Goal: Transaction & Acquisition: Obtain resource

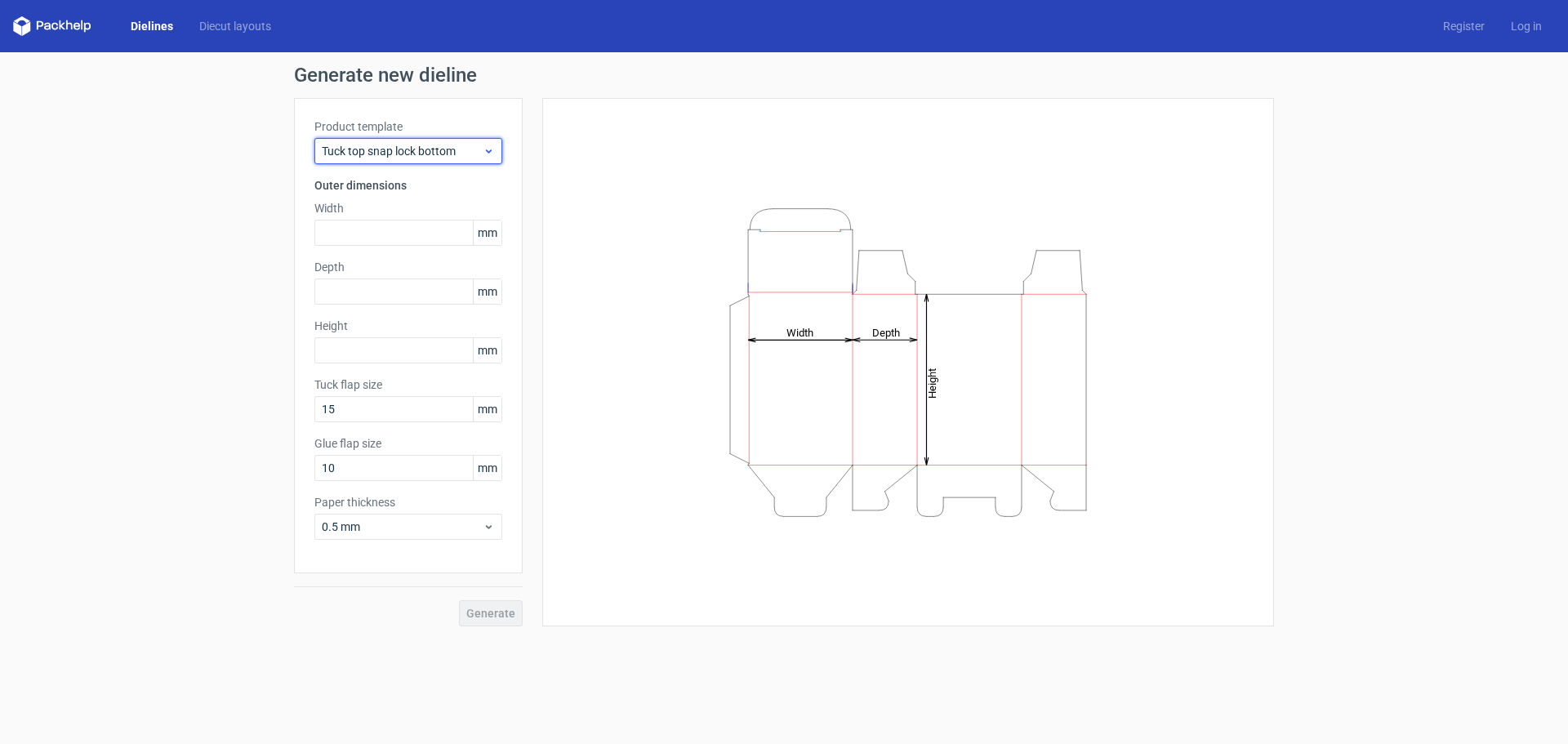
click at [411, 145] on span "Tuck top snap lock bottom" at bounding box center [402, 152] width 161 height 16
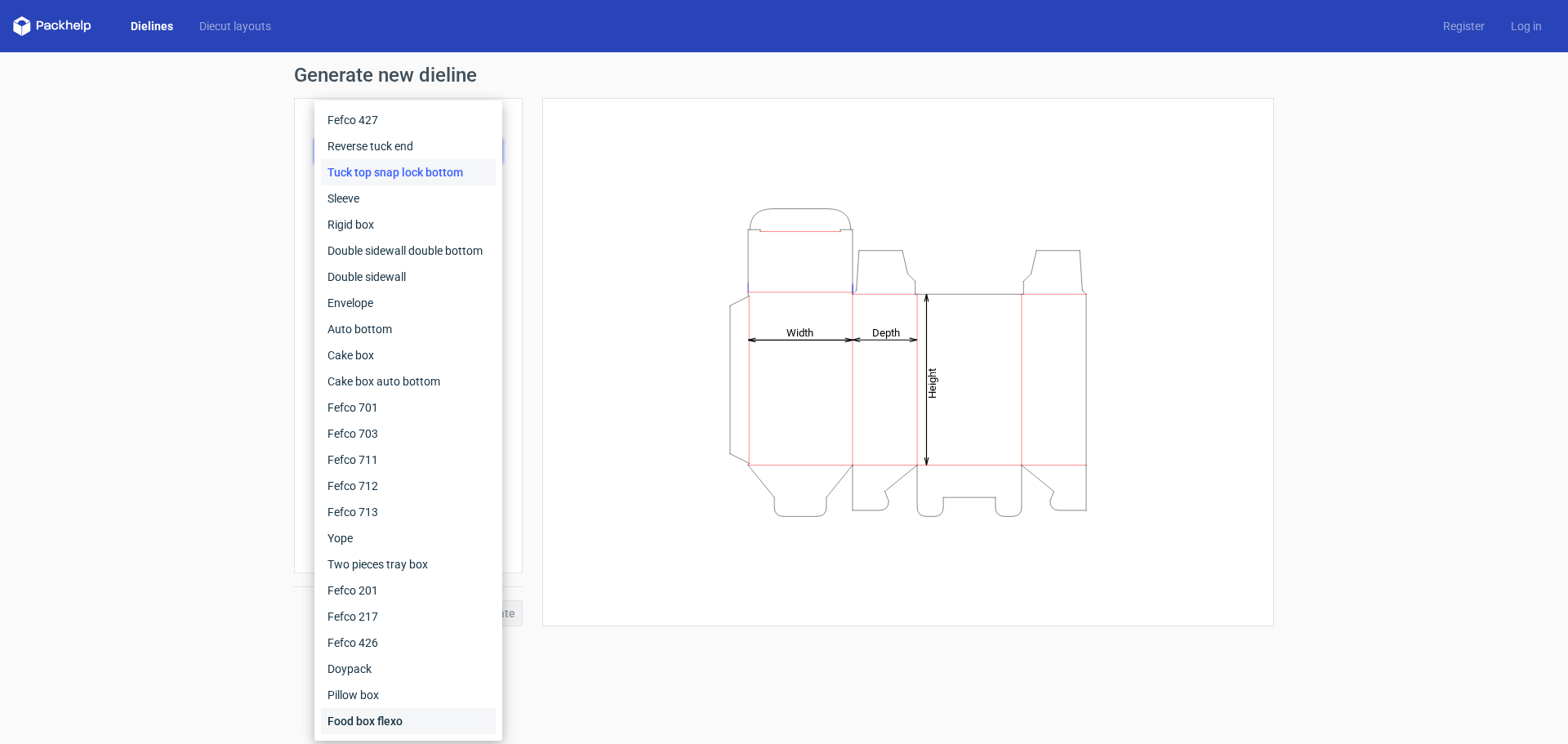
click at [351, 724] on div "Food box flexo" at bounding box center [409, 721] width 175 height 26
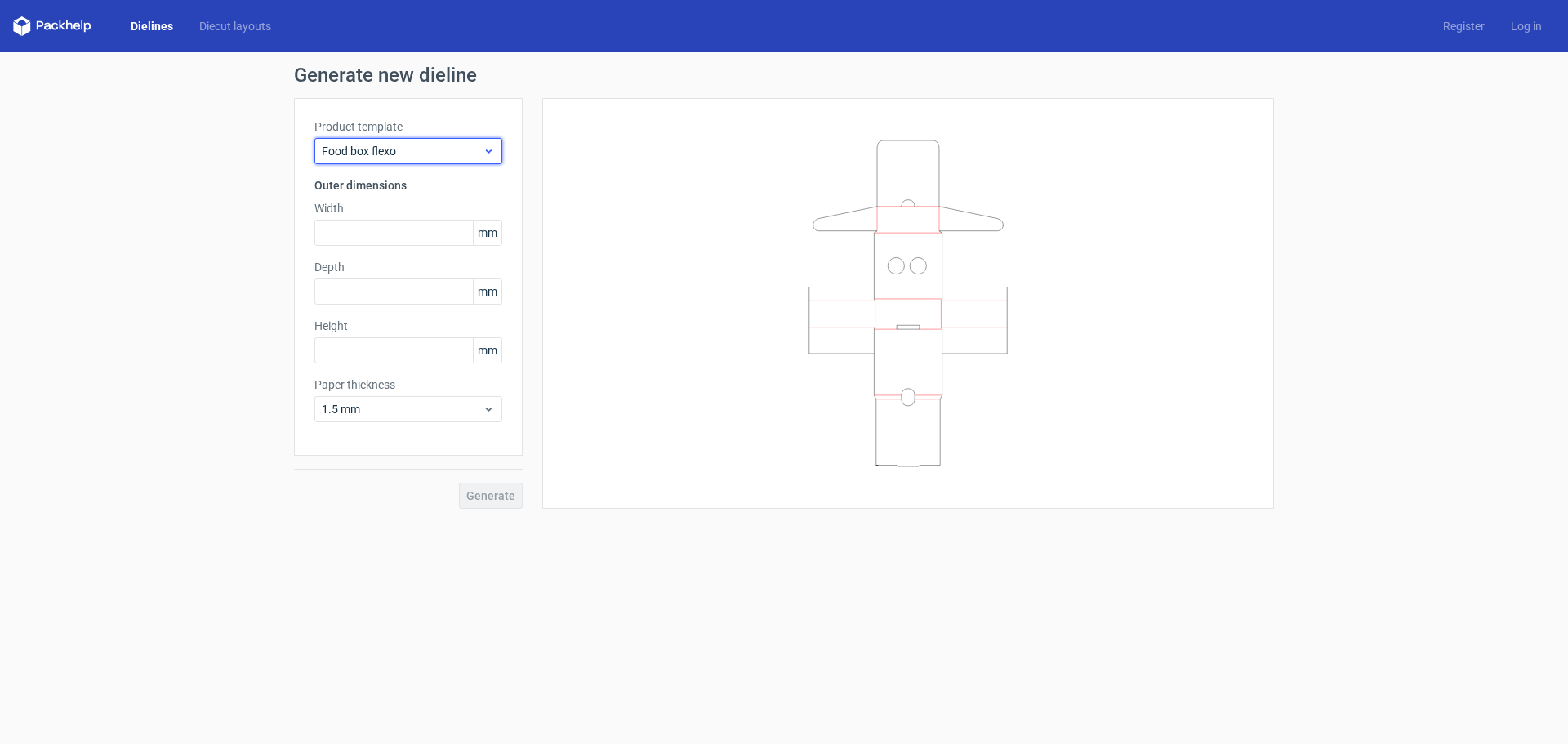
click at [372, 148] on span "Food box flexo" at bounding box center [402, 152] width 161 height 16
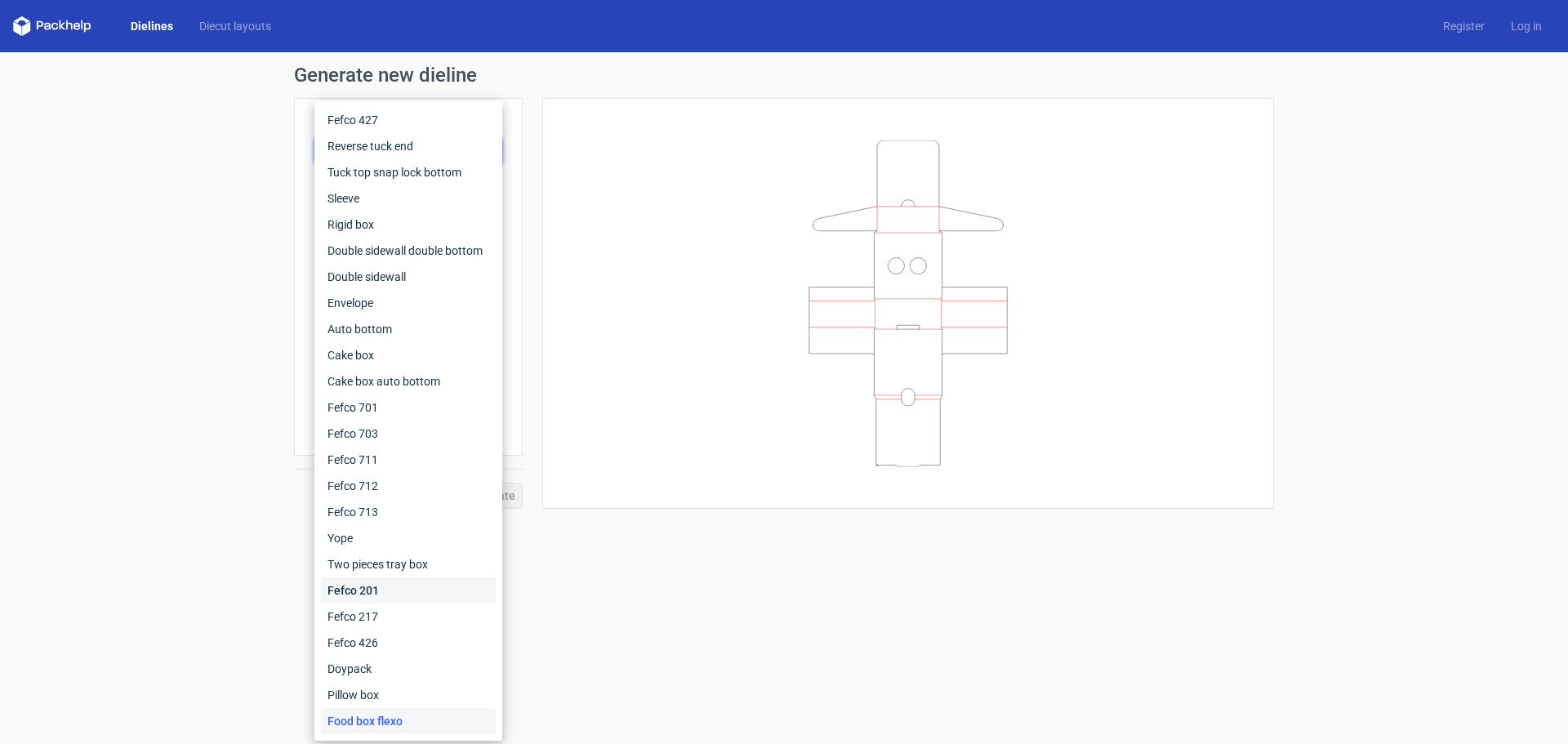
click at [352, 597] on div "Fefco 201" at bounding box center [409, 591] width 175 height 26
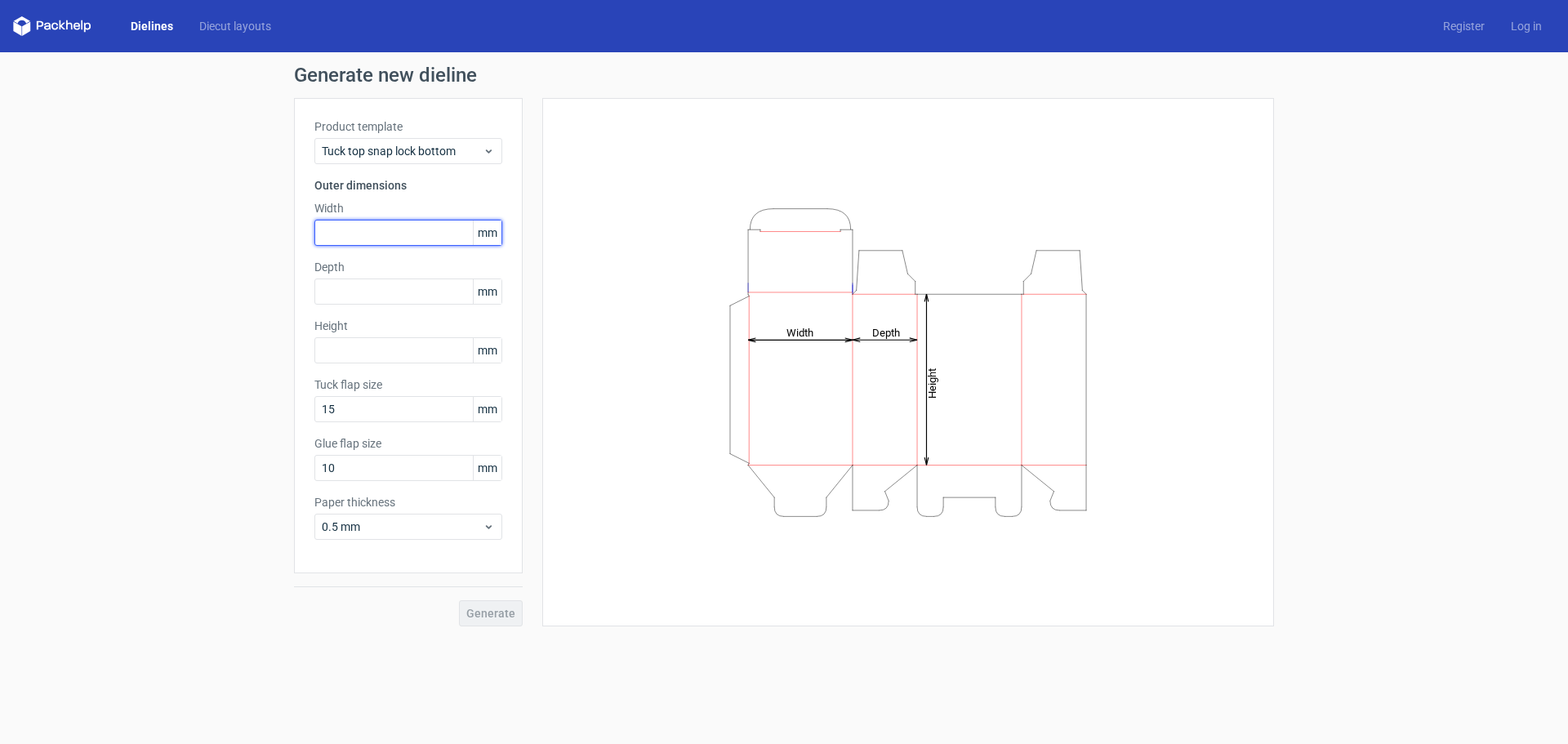
click at [390, 230] on input "text" at bounding box center [409, 233] width 188 height 26
type input "95"
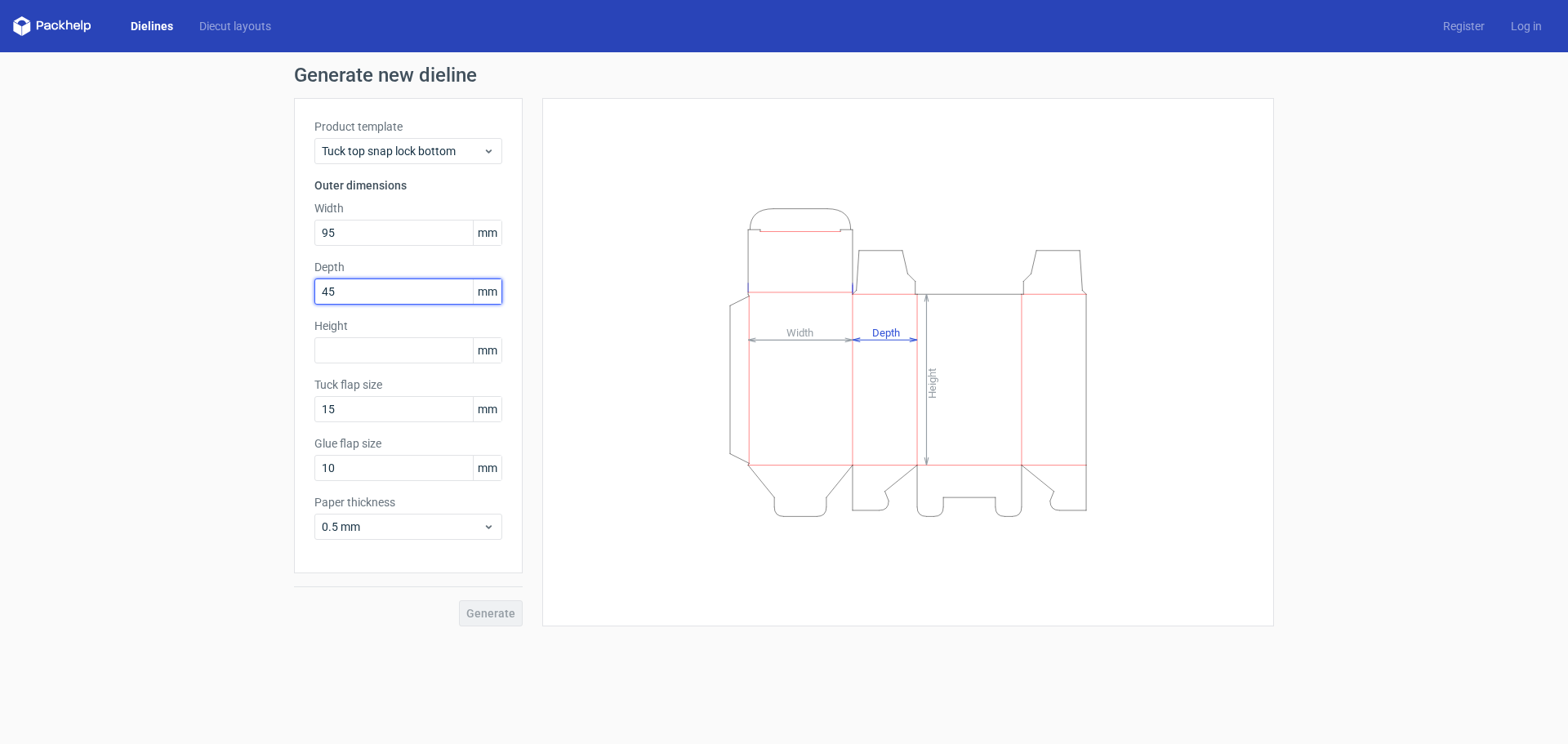
type input "45"
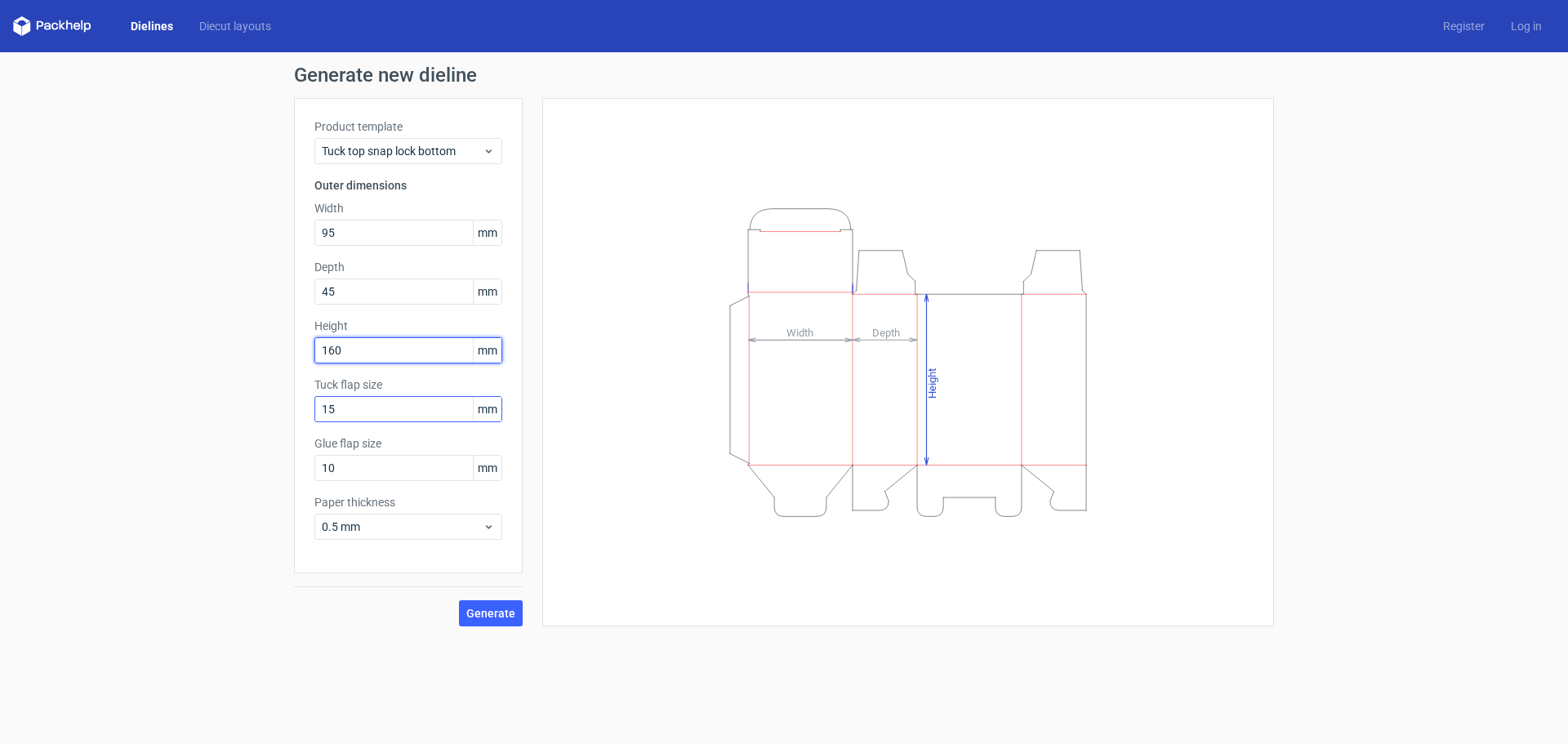
type input "160"
click at [426, 414] on input "15" at bounding box center [409, 409] width 188 height 26
click at [482, 608] on span "Generate" at bounding box center [491, 613] width 49 height 12
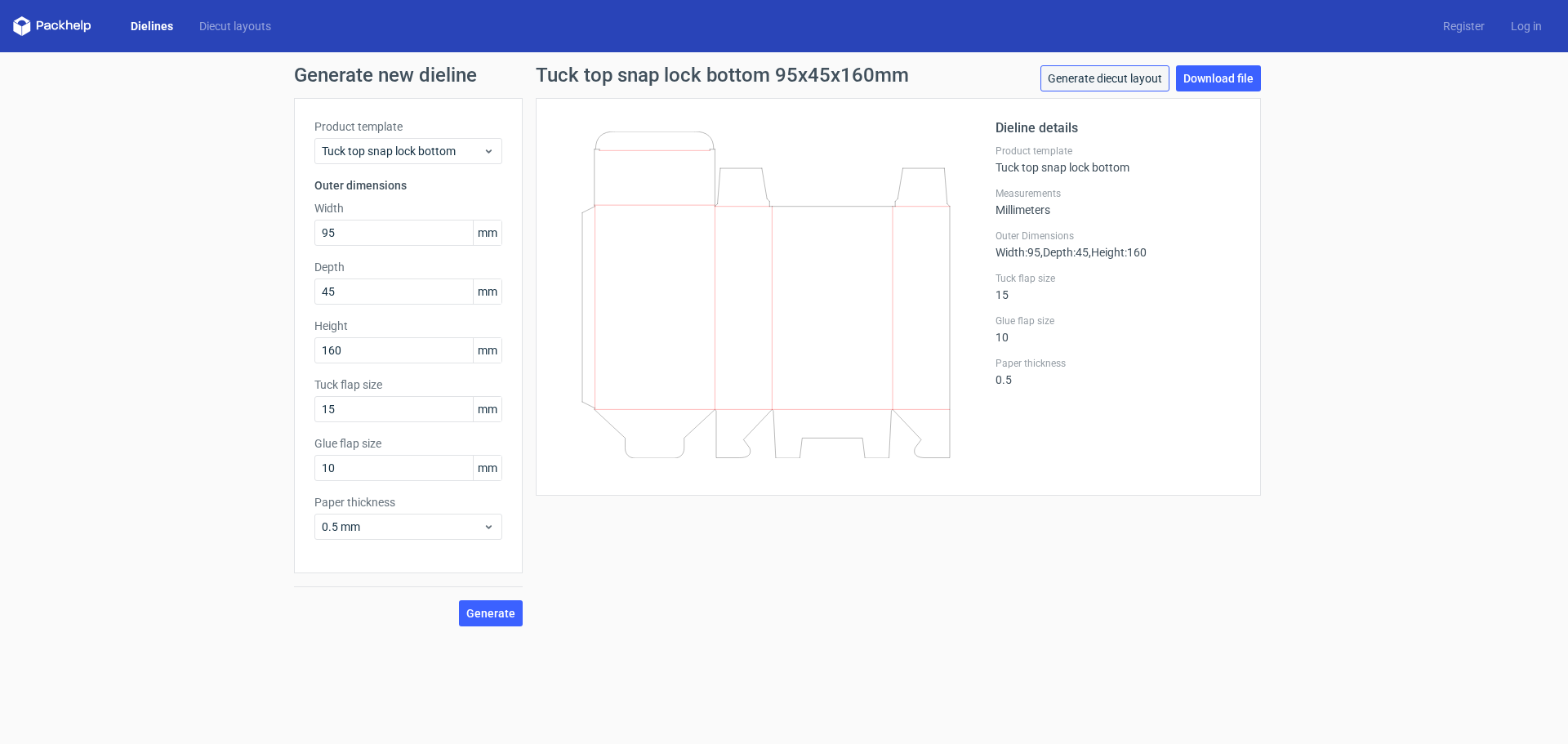
click at [1086, 79] on link "Generate diecut layout" at bounding box center [1104, 79] width 129 height 26
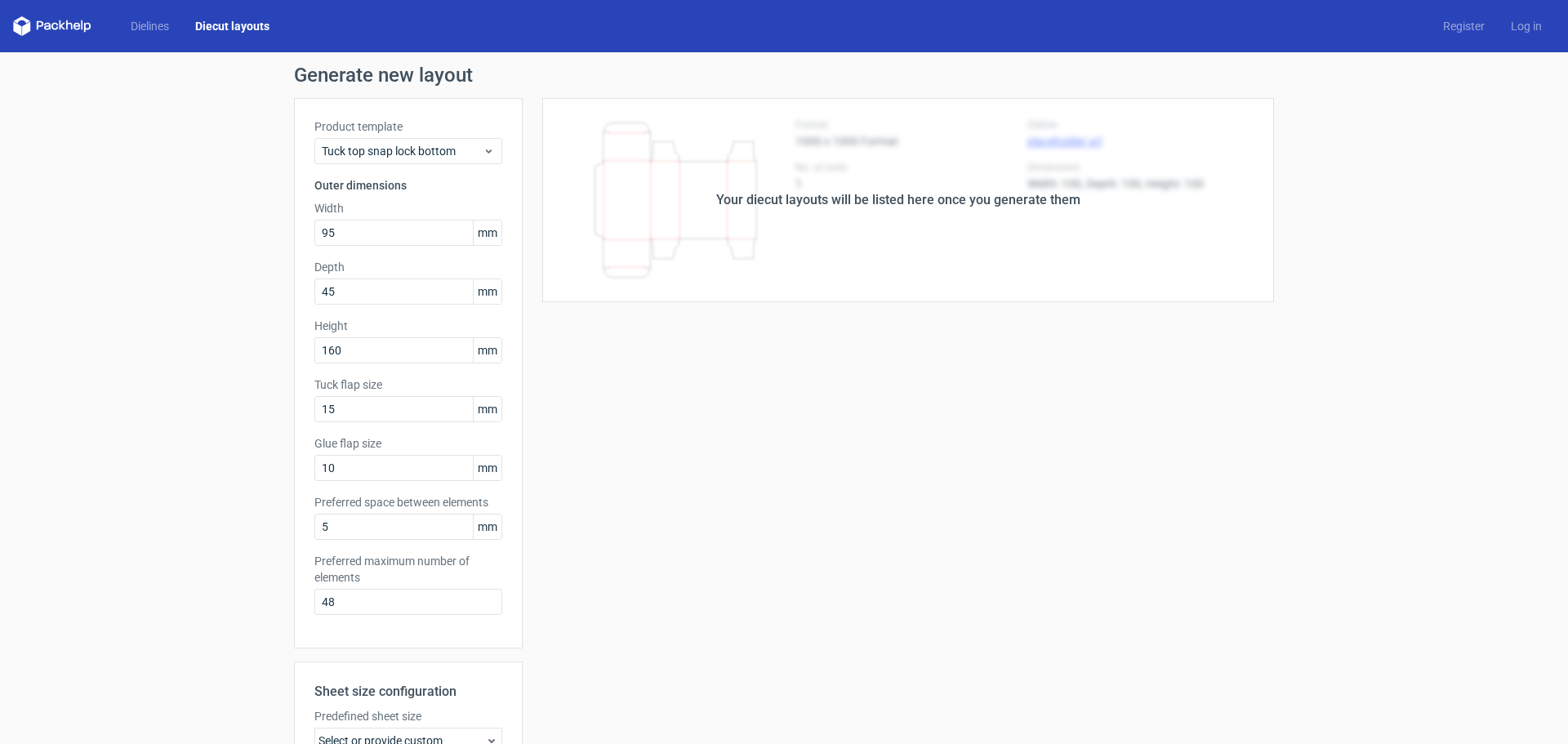
click at [971, 186] on div "Your diecut layouts will be listed here once you generate them" at bounding box center [898, 200] width 751 height 204
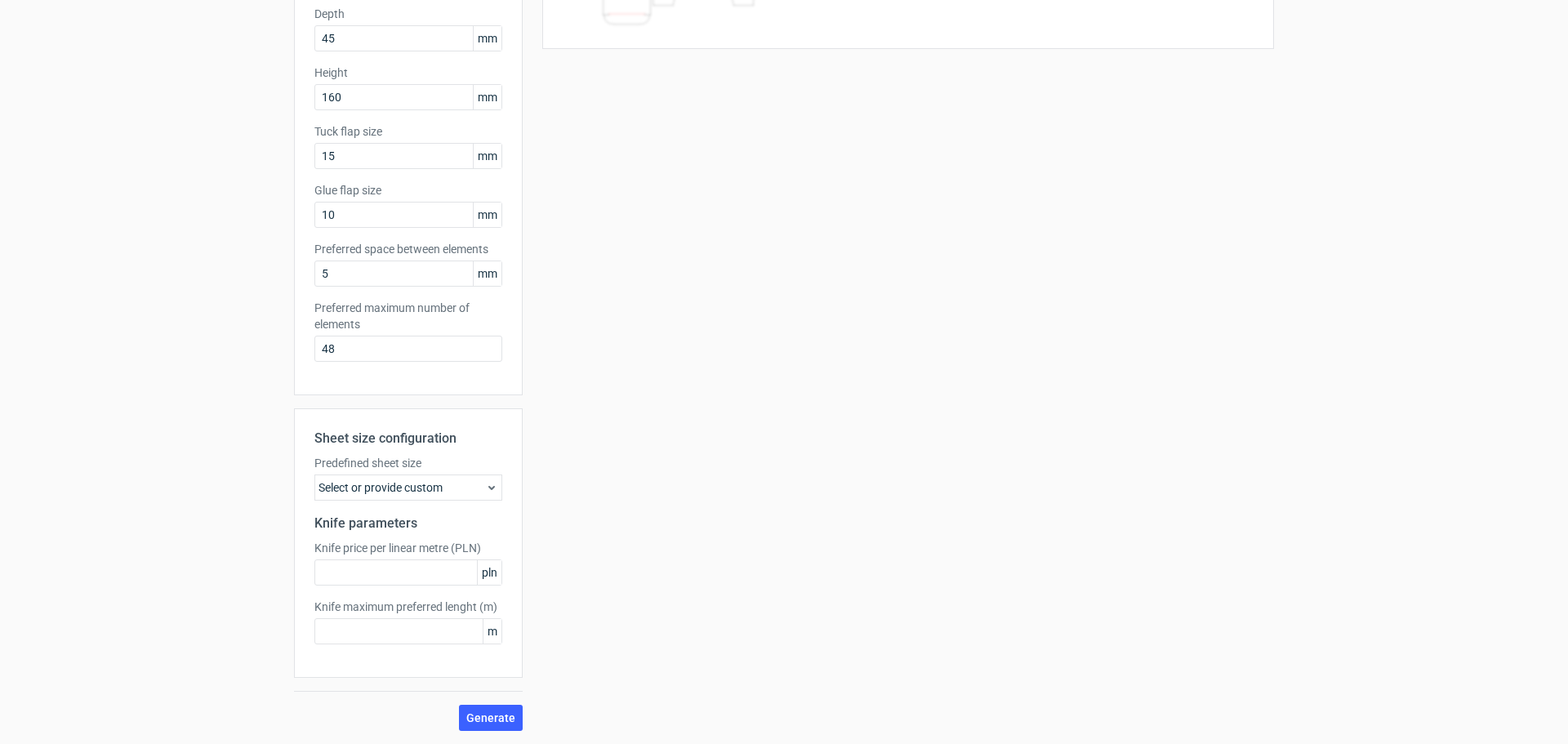
click at [493, 495] on div "Select or provide custom" at bounding box center [409, 487] width 188 height 26
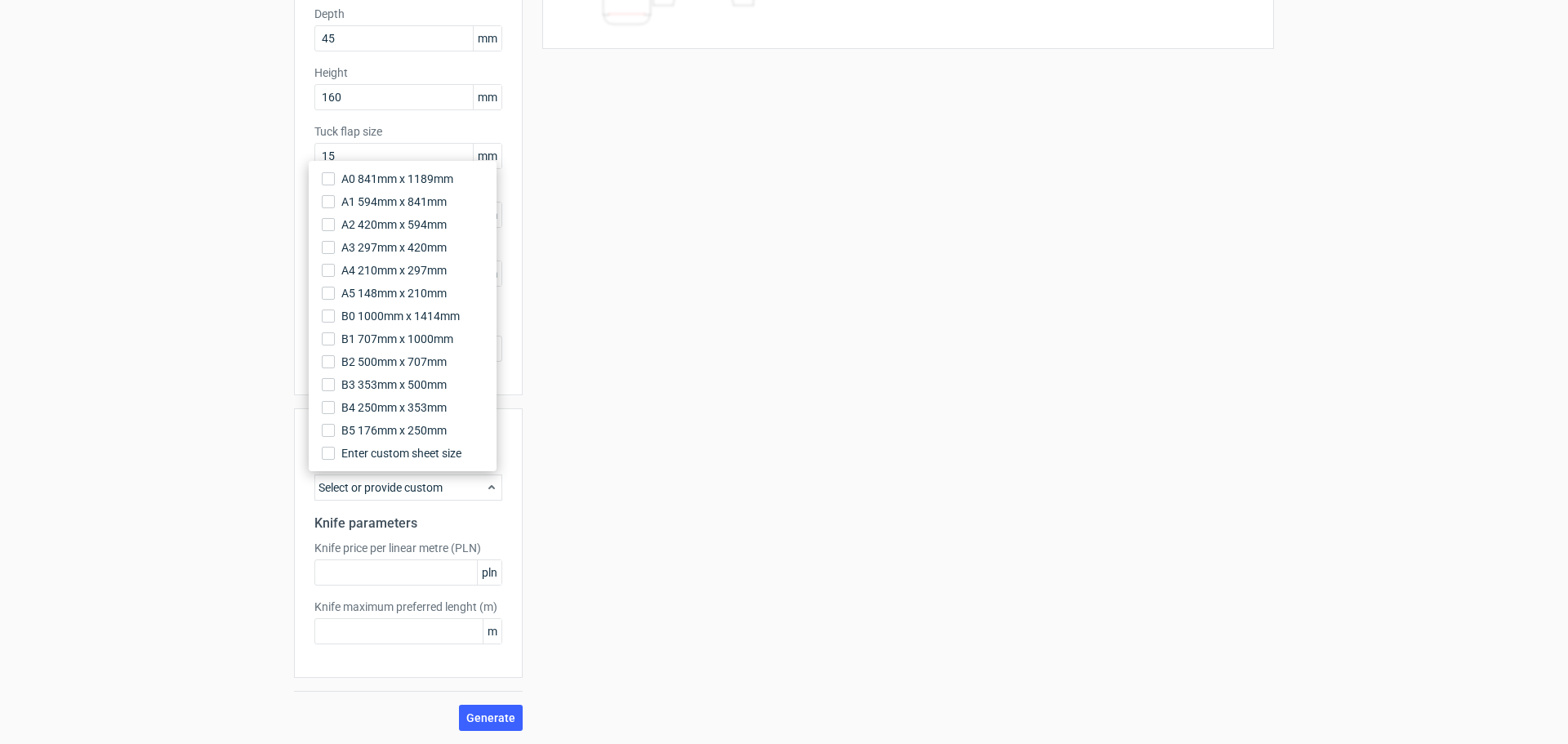
click at [493, 495] on div "Select or provide custom" at bounding box center [409, 487] width 188 height 26
click at [509, 719] on span "Generate" at bounding box center [491, 718] width 49 height 12
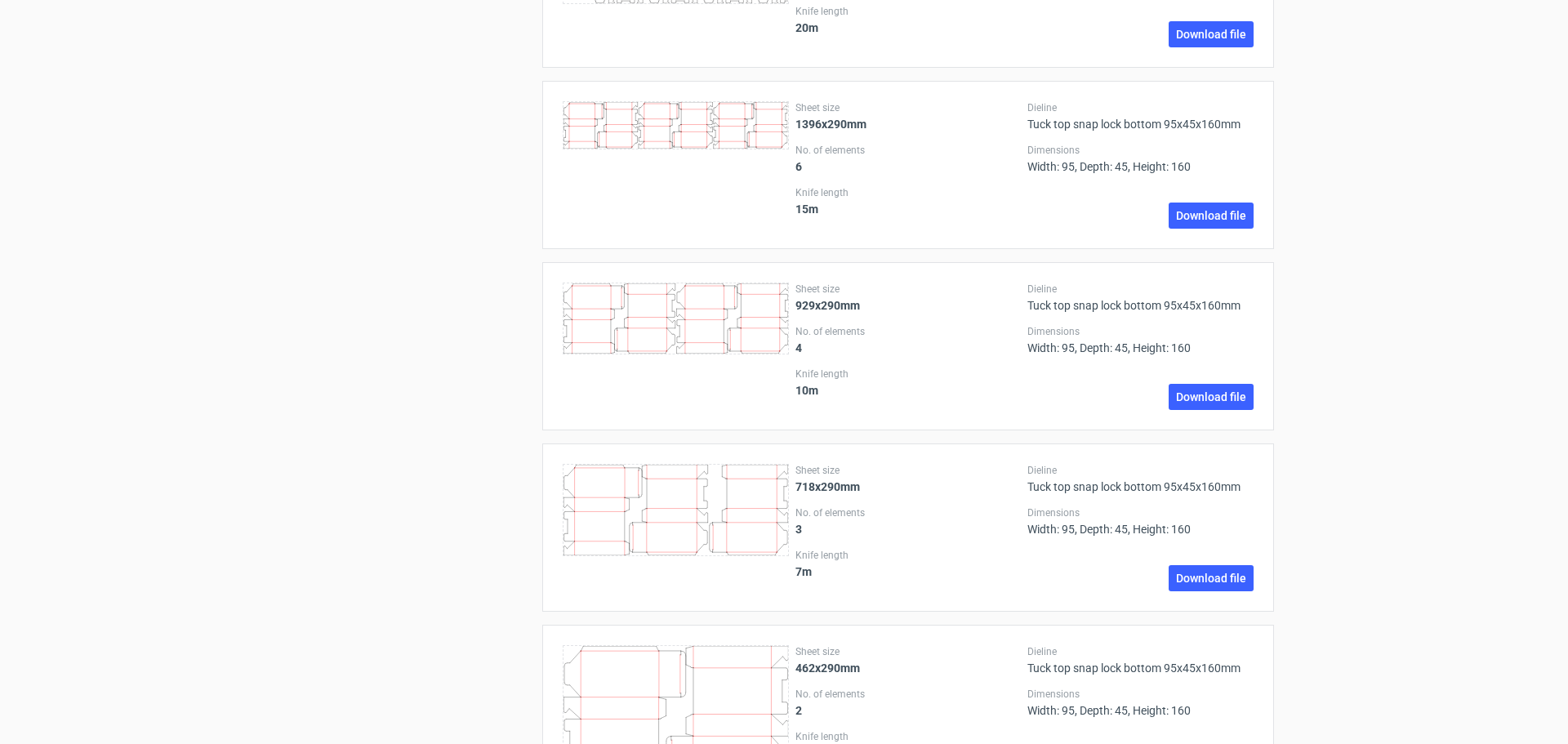
scroll to position [2120, 0]
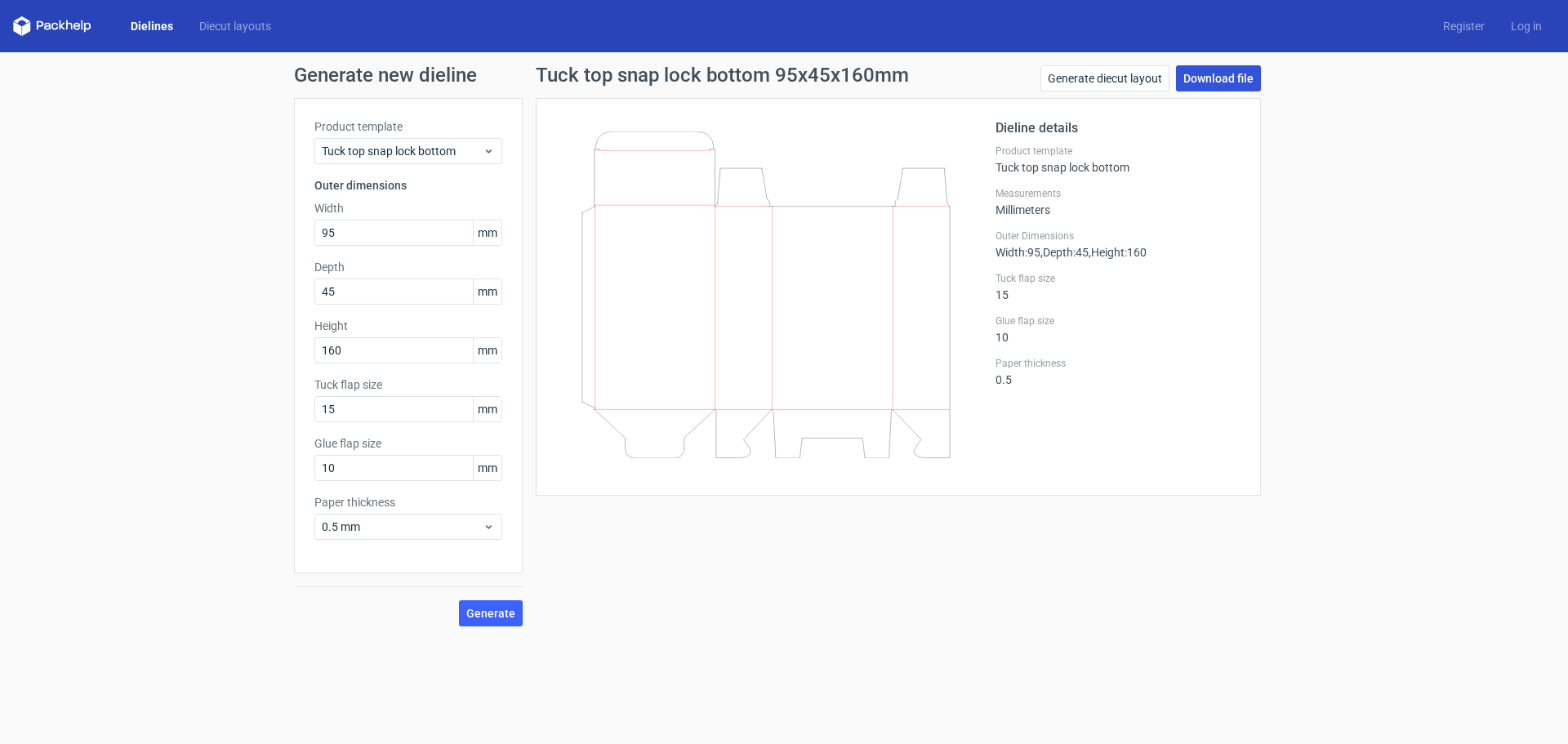
click at [1210, 81] on link "Download file" at bounding box center [1218, 79] width 85 height 26
click at [159, 29] on link "Dielines" at bounding box center [152, 26] width 68 height 16
